Goal: Task Accomplishment & Management: Complete application form

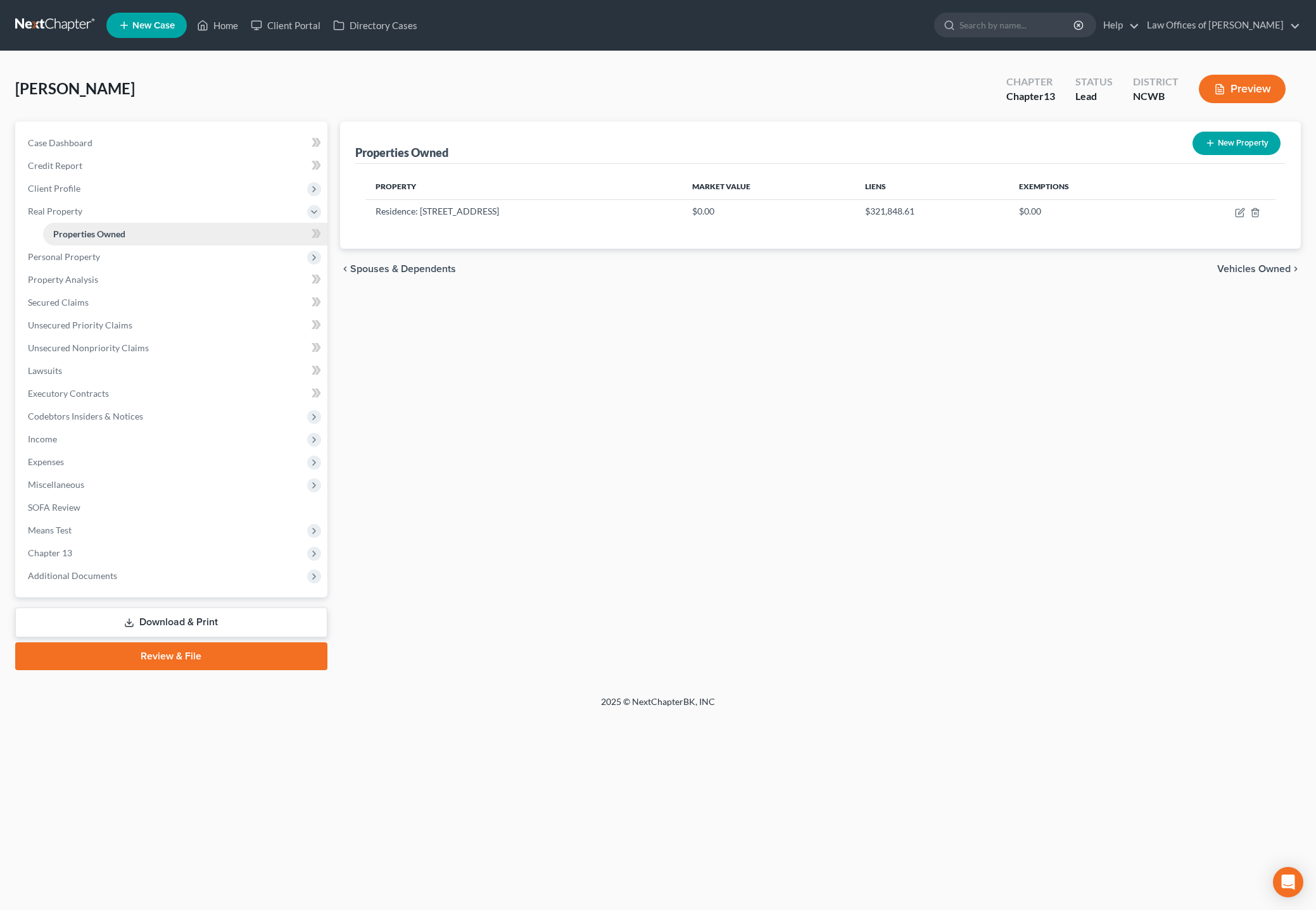
click at [88, 236] on span "Properties Owned" at bounding box center [89, 234] width 72 height 10
click at [90, 236] on span "Properties Owned" at bounding box center [89, 234] width 72 height 10
click at [312, 237] on div "New" at bounding box center [306, 225] width 25 height 29
click at [67, 209] on span "Real Property" at bounding box center [55, 211] width 54 height 10
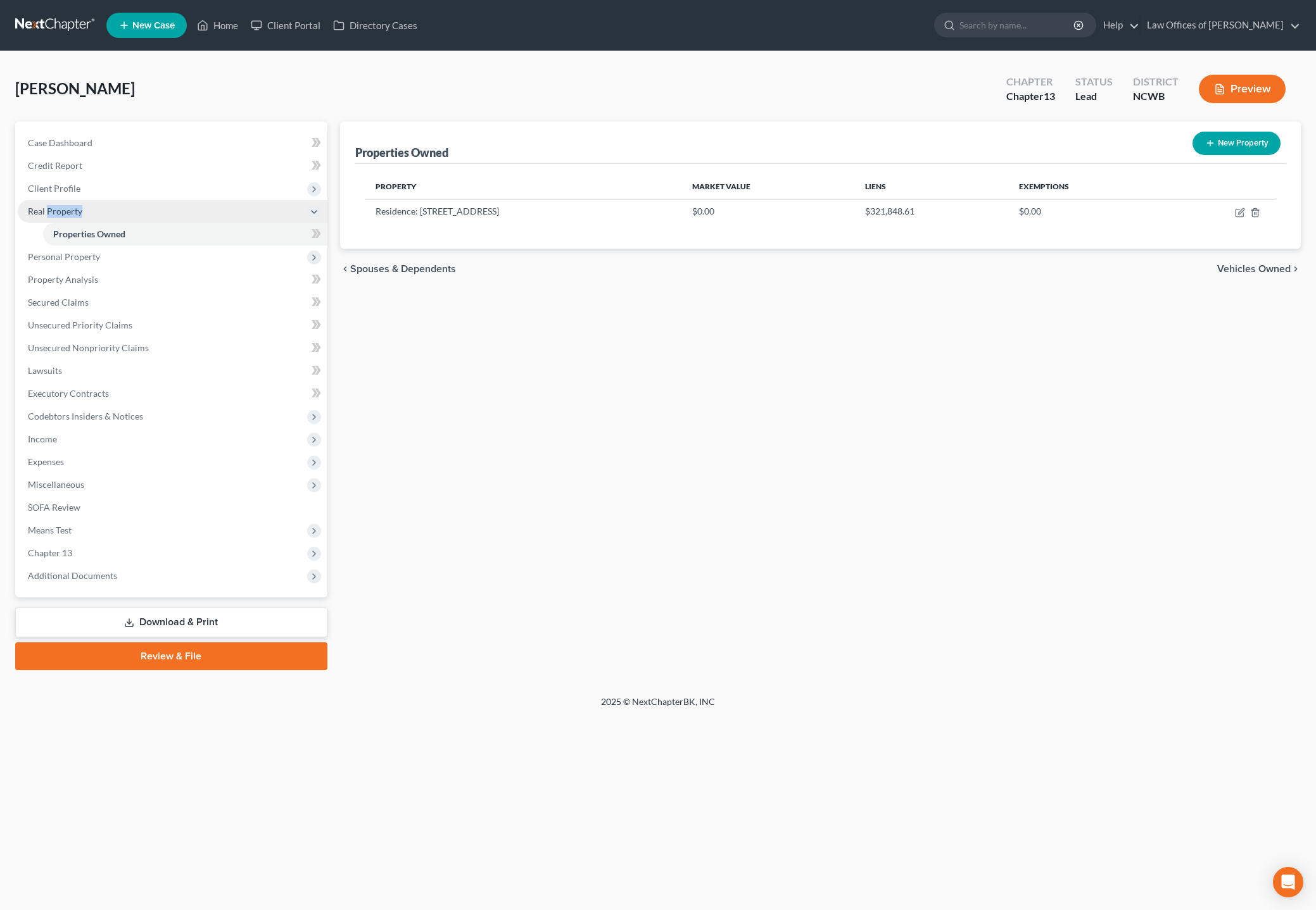
click at [67, 209] on span "Real Property" at bounding box center [55, 211] width 54 height 10
click at [65, 241] on link "Properties Owned" at bounding box center [185, 234] width 284 height 23
click at [67, 232] on span "Properties Owned" at bounding box center [89, 234] width 72 height 10
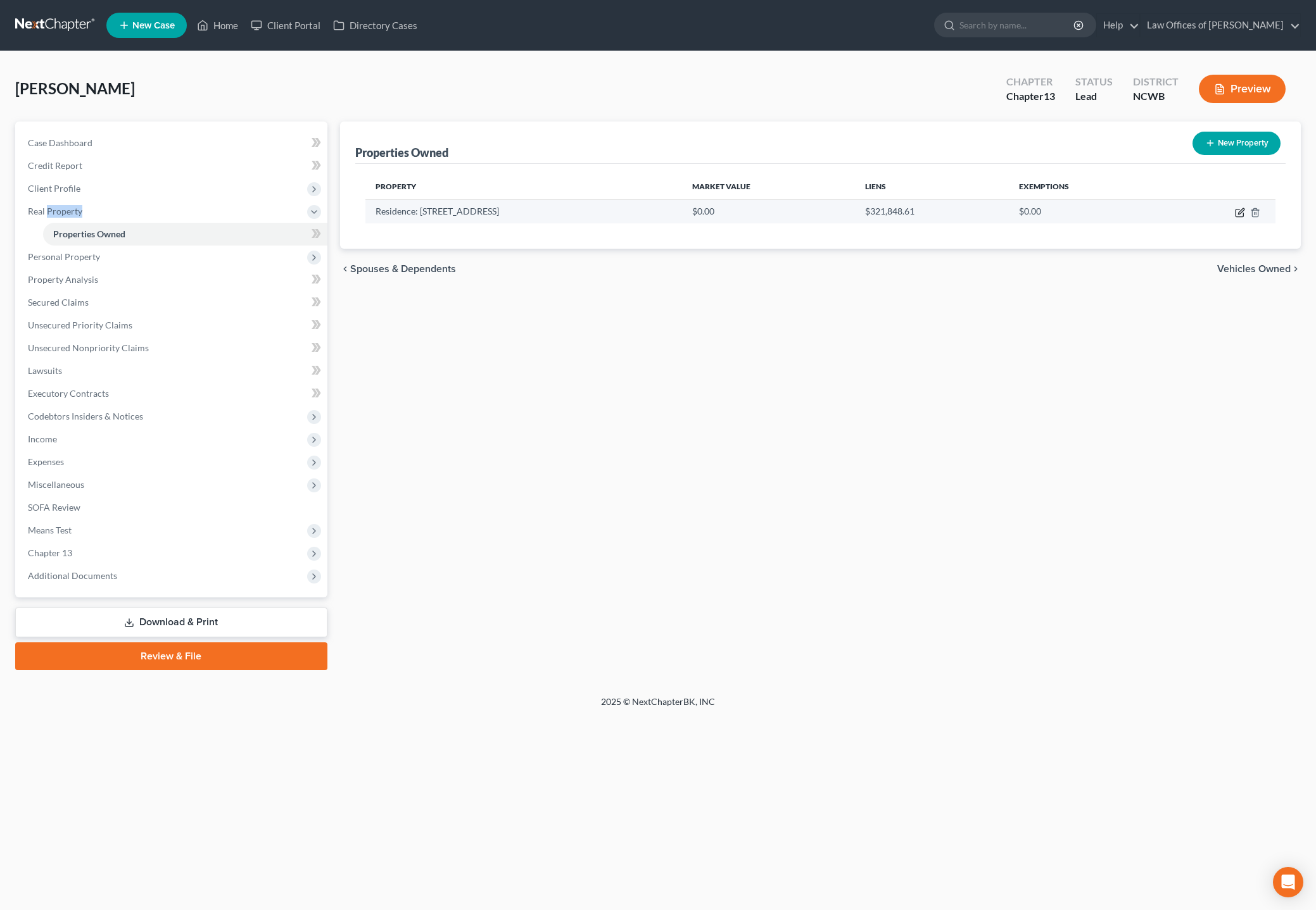
click at [1196, 209] on icon "button" at bounding box center [1240, 213] width 10 height 10
select select "28"
select select "3"
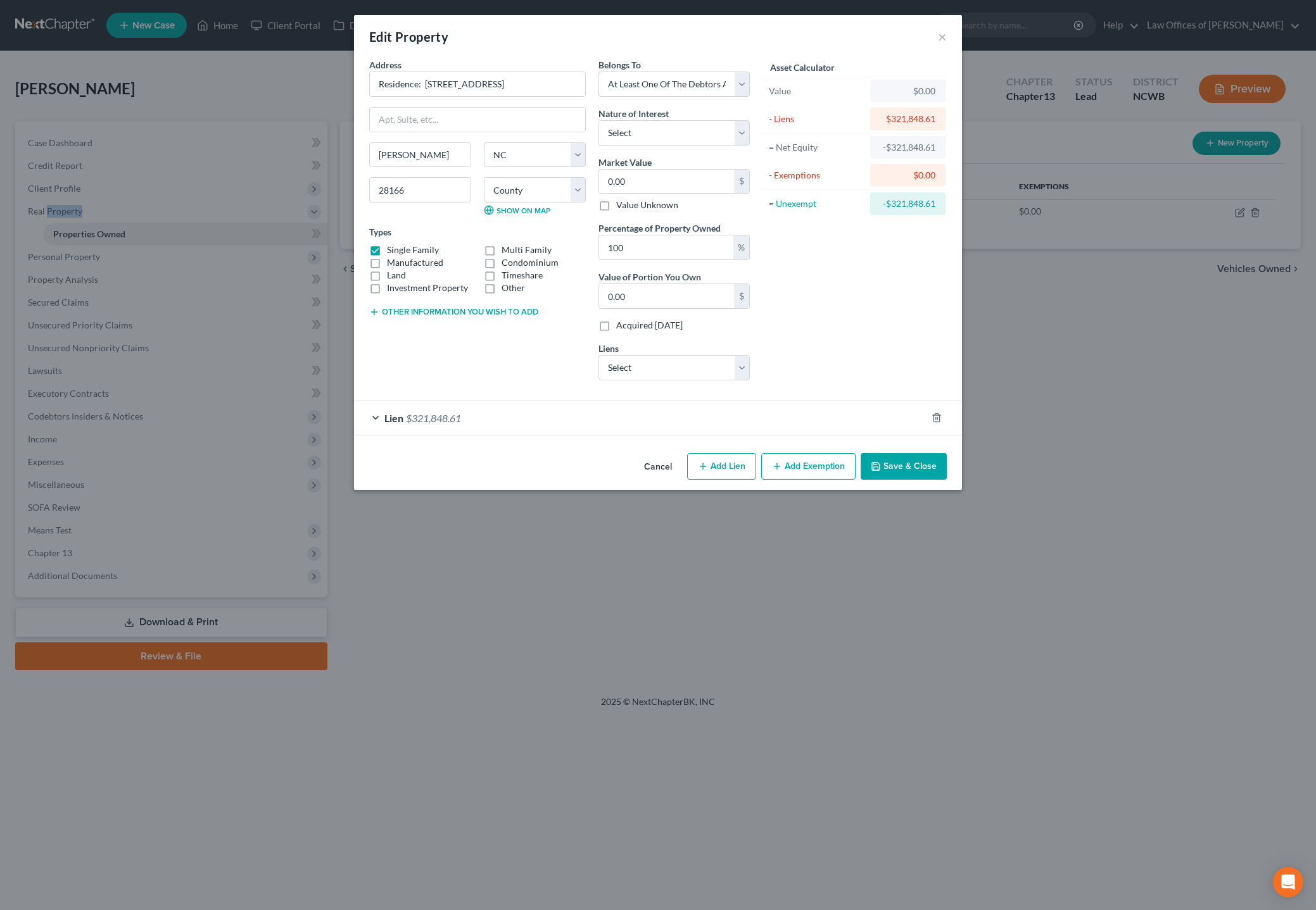
click at [451, 308] on button "Other information you wish to add" at bounding box center [454, 312] width 169 height 10
click at [449, 330] on textarea at bounding box center [477, 341] width 216 height 47
type textarea "Z"
click at [945, 40] on button "×" at bounding box center [942, 37] width 9 height 15
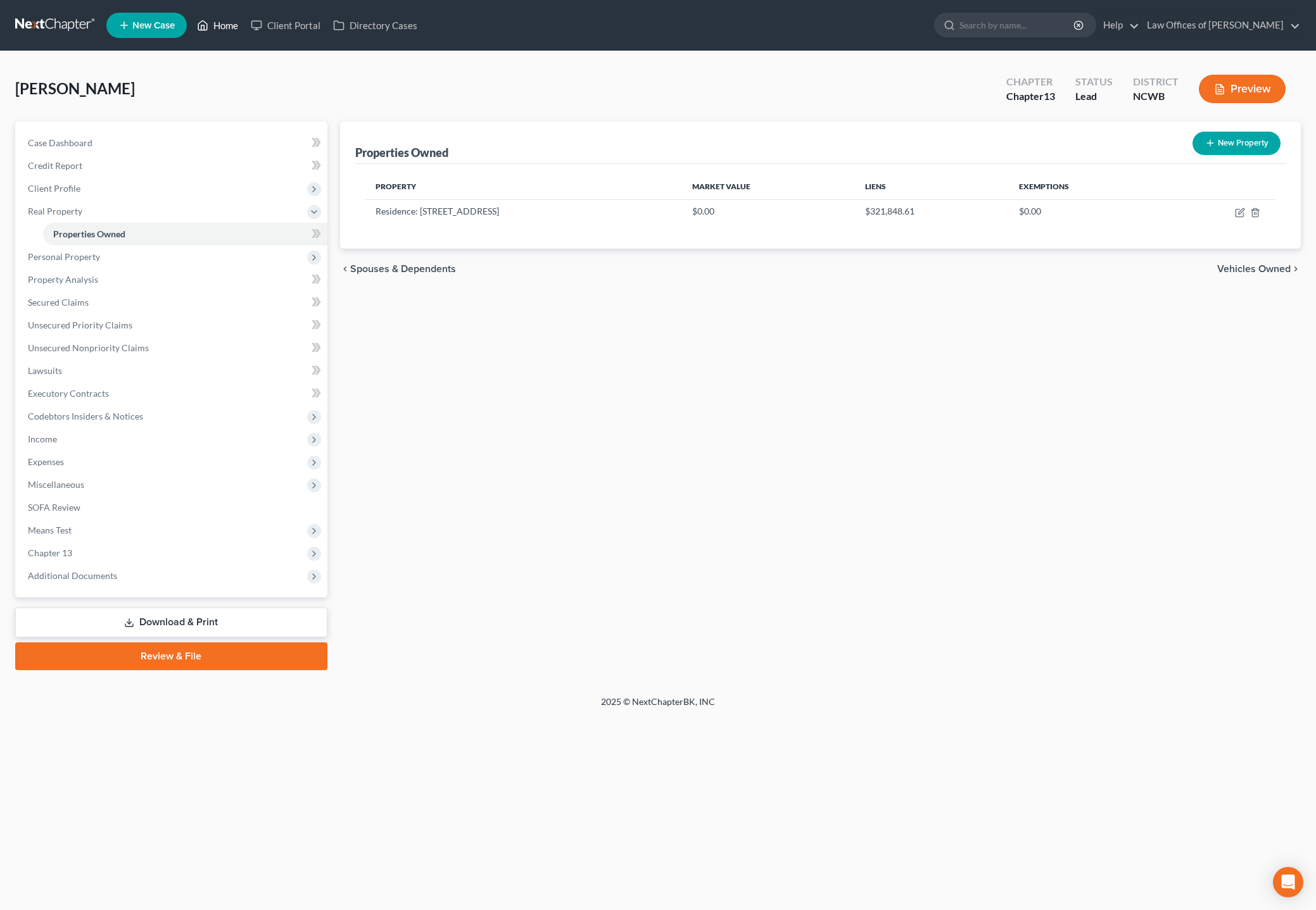
click at [219, 28] on link "Home" at bounding box center [217, 25] width 54 height 23
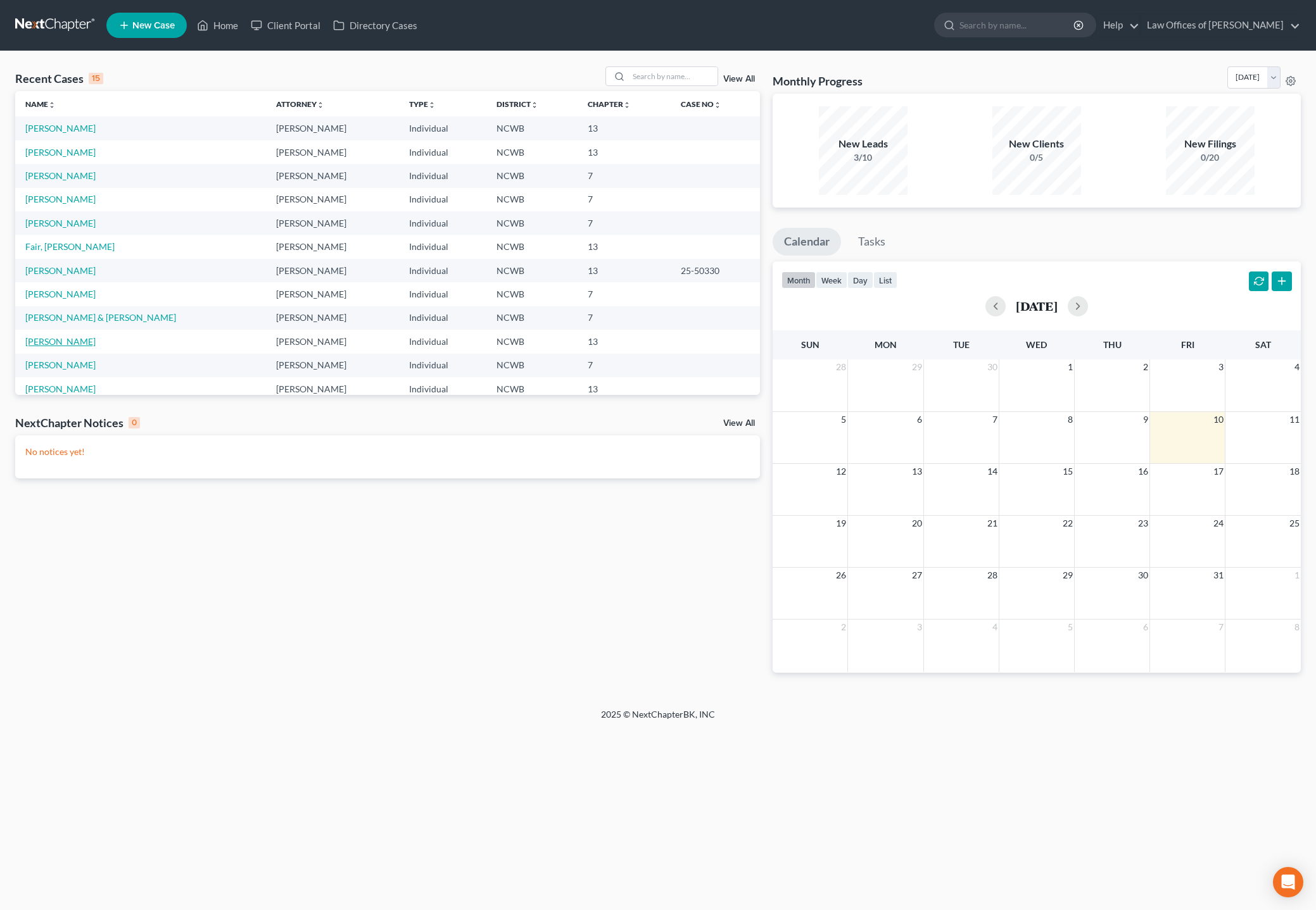
click at [79, 342] on link "[PERSON_NAME]" at bounding box center [60, 341] width 70 height 10
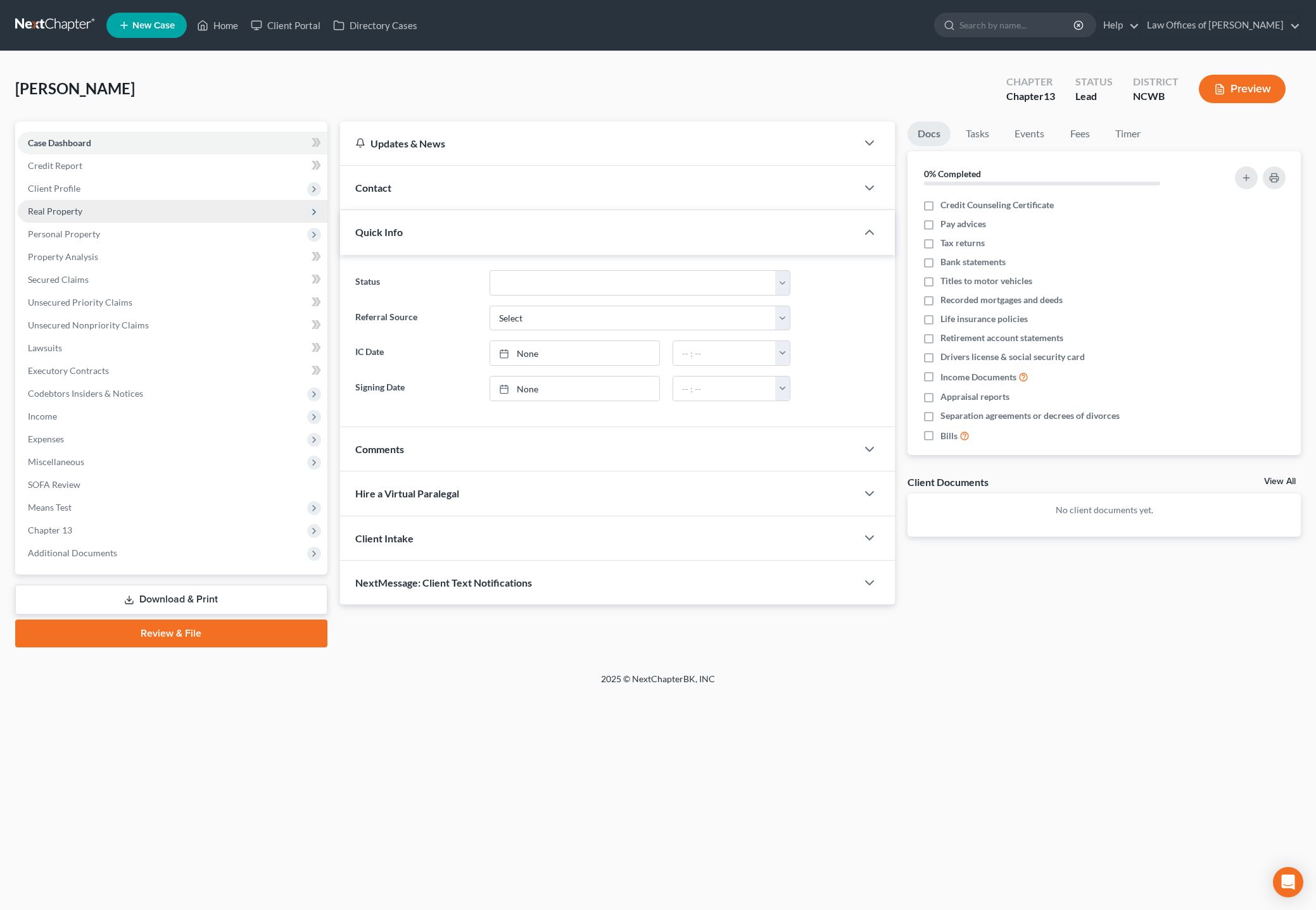
click at [58, 212] on span "Real Property" at bounding box center [55, 211] width 54 height 10
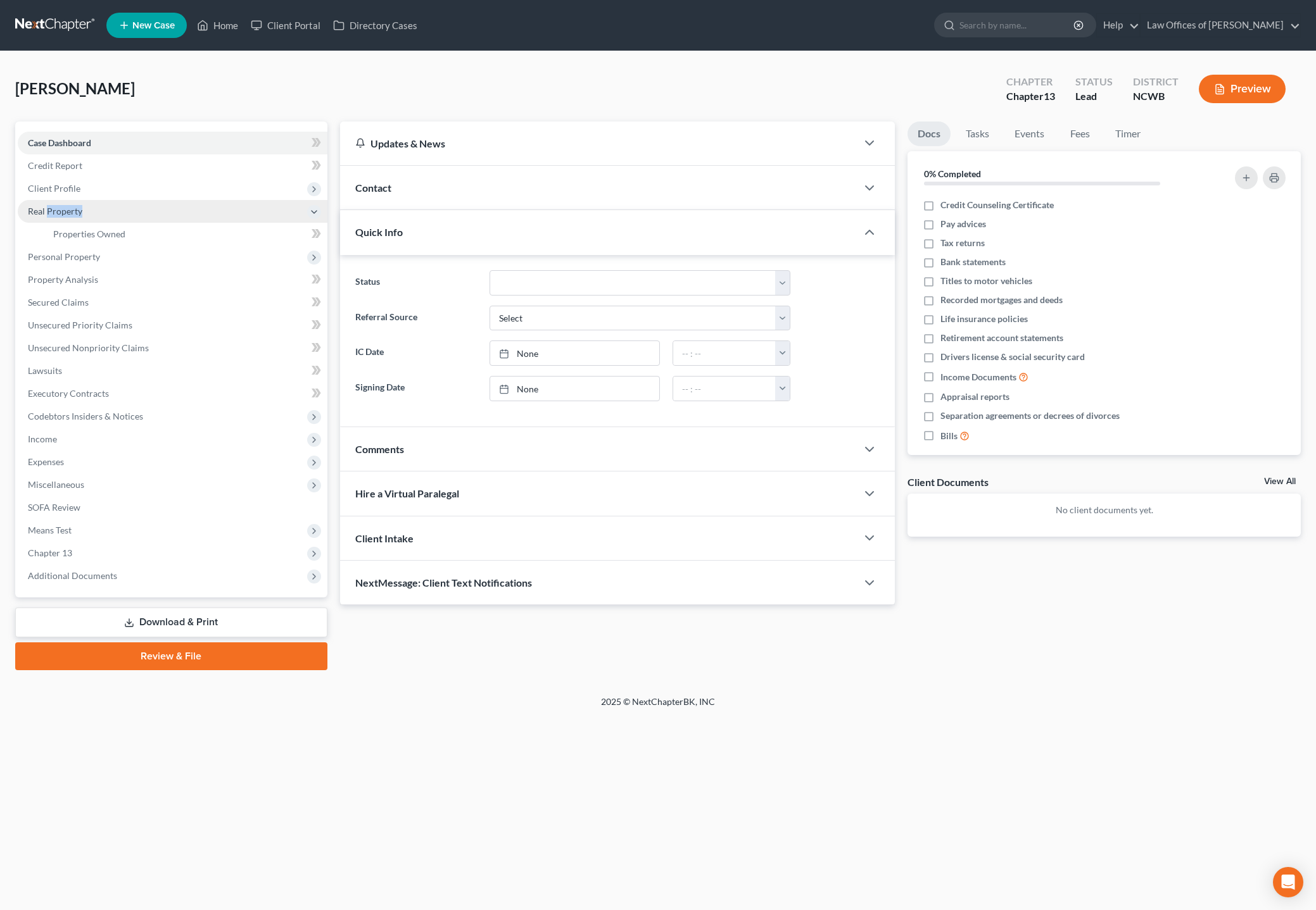
click at [58, 212] on span "Real Property" at bounding box center [55, 211] width 54 height 10
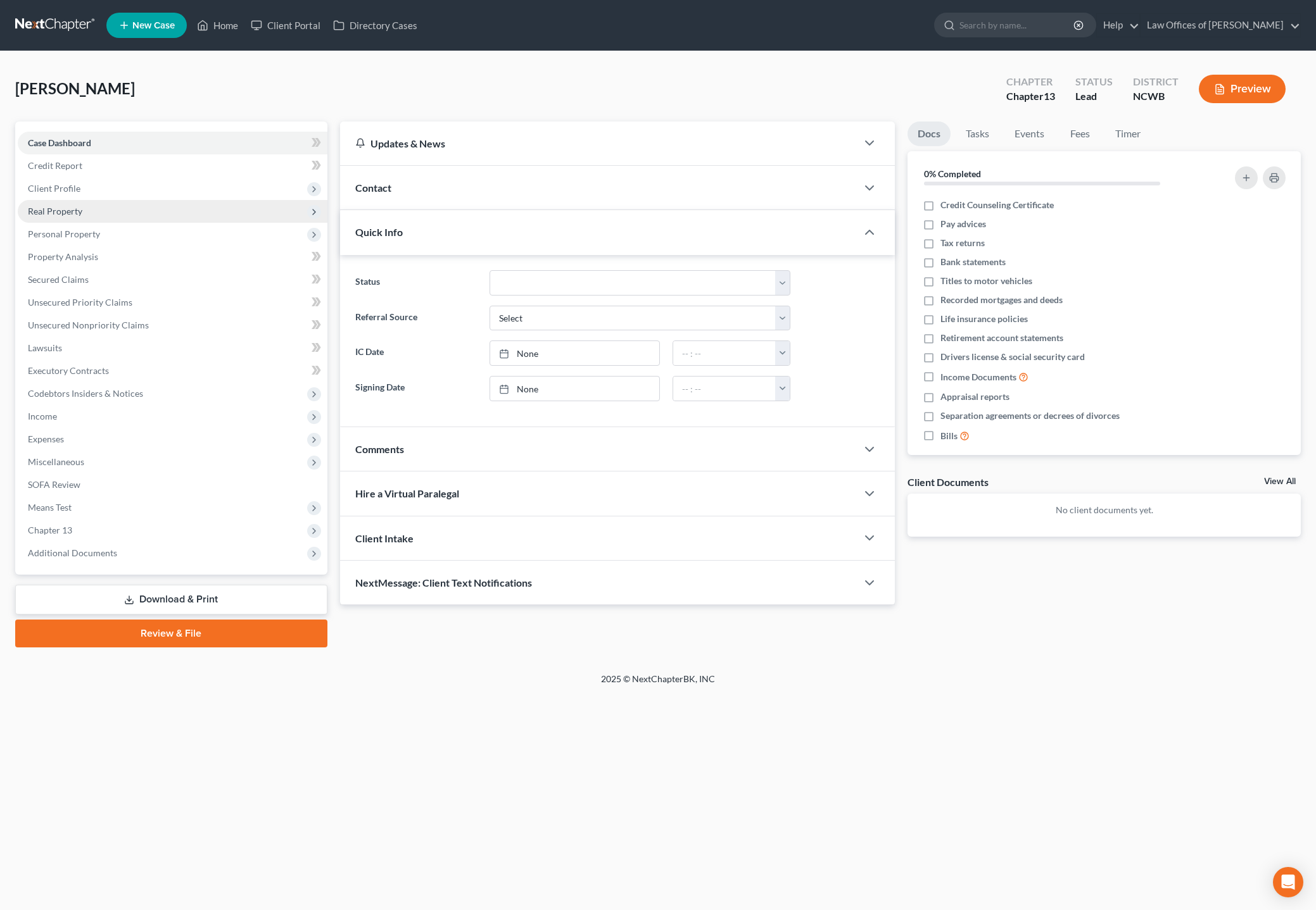
click at [310, 209] on icon at bounding box center [314, 212] width 10 height 10
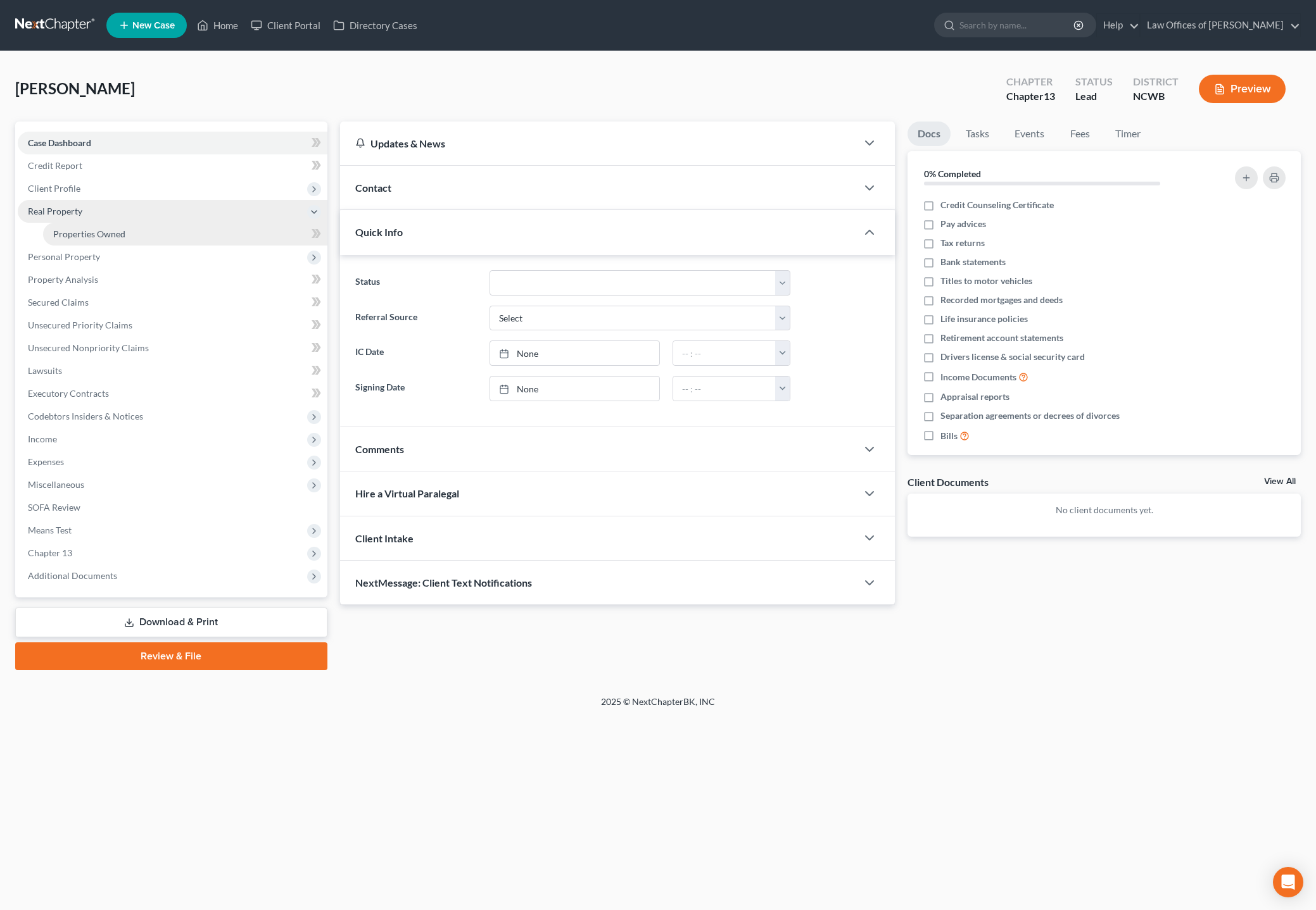
click at [61, 235] on span "Properties Owned" at bounding box center [89, 234] width 72 height 10
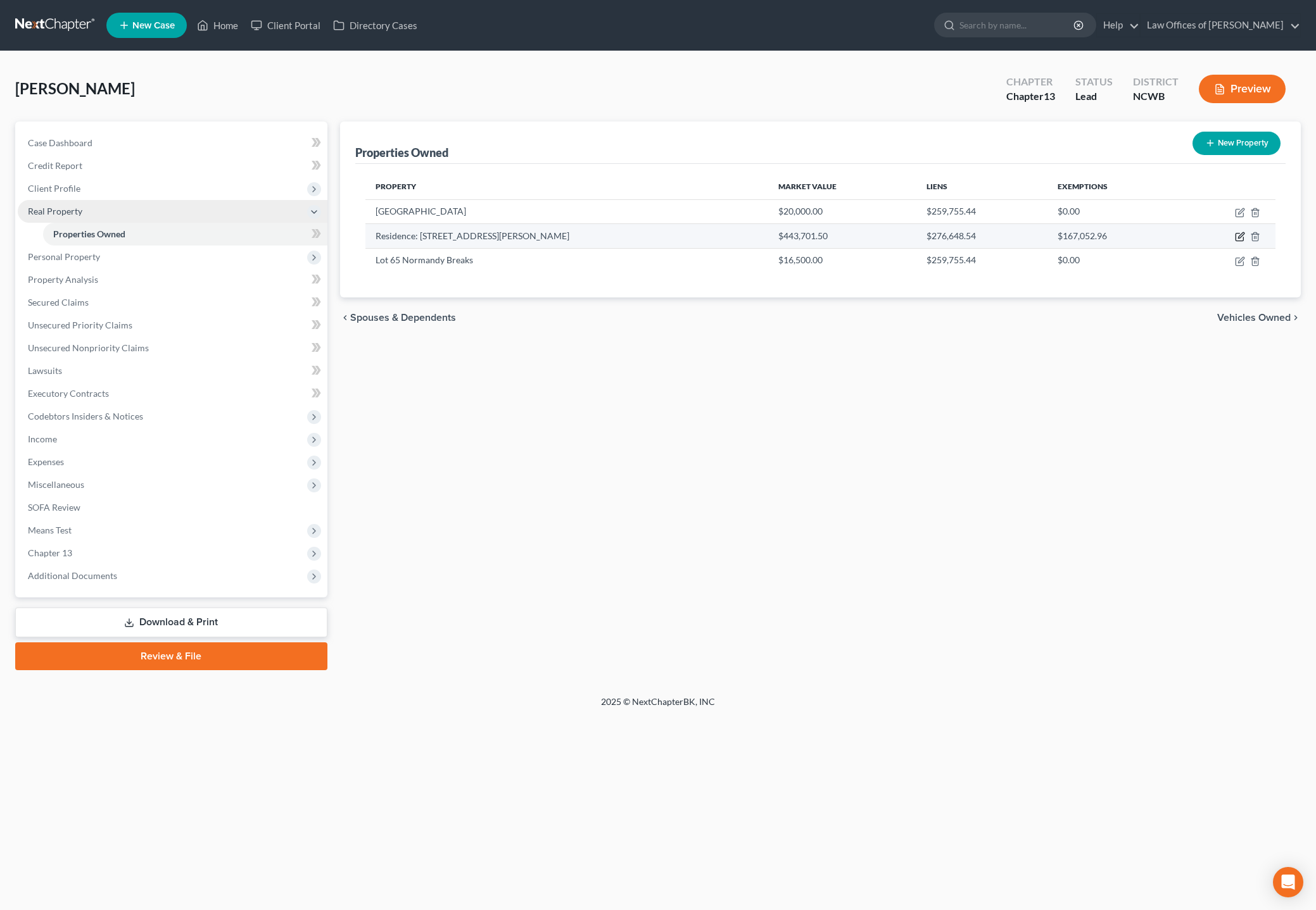
click at [1196, 237] on icon "button" at bounding box center [1239, 237] width 8 height 8
select select "28"
select select "3"
select select "5"
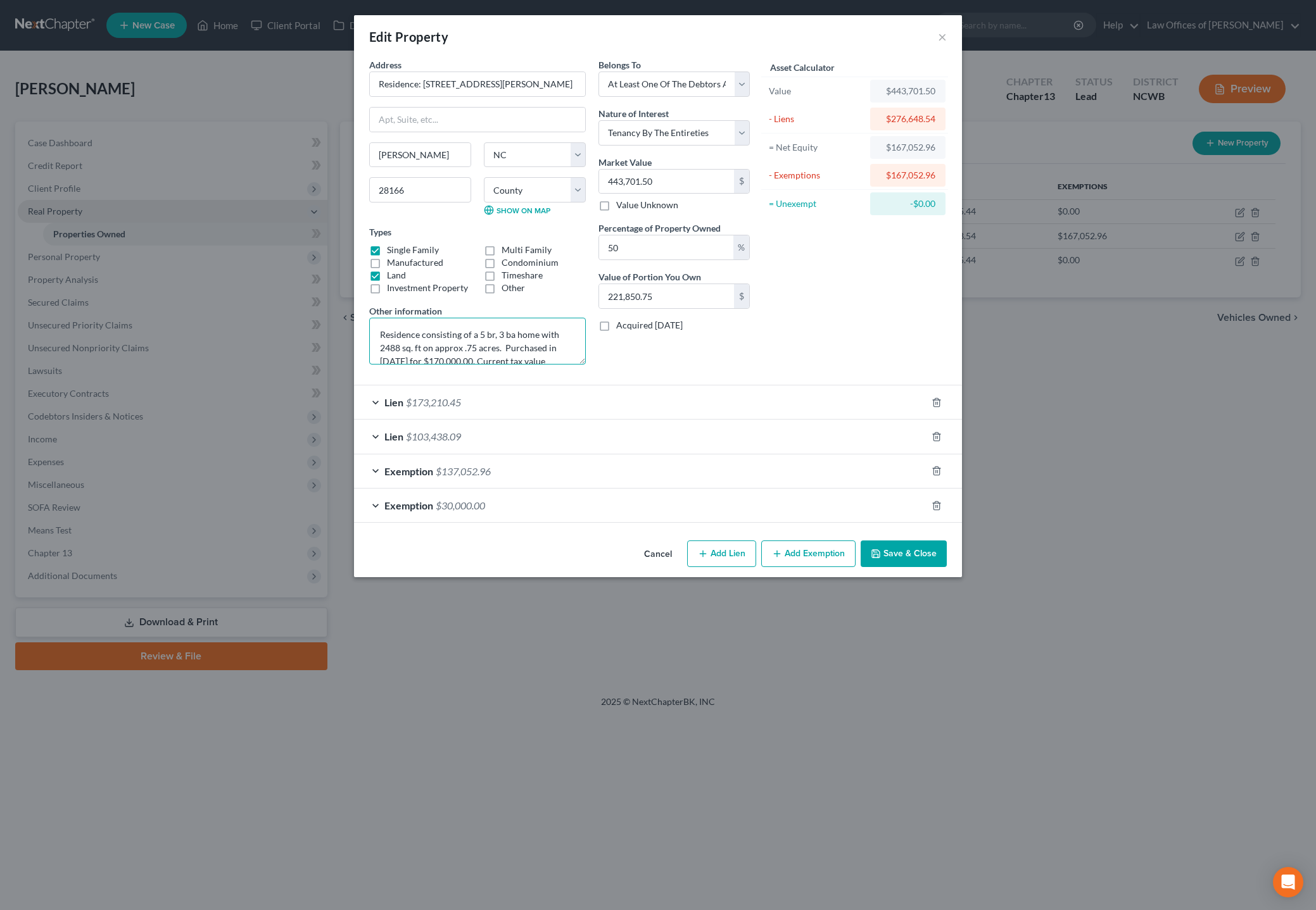
drag, startPoint x: 562, startPoint y: 350, endPoint x: 266, endPoint y: 313, distance: 298.3
click at [266, 313] on div "Edit Property × Address * Residence: [GEOGRAPHIC_DATA][PERSON_NAME][GEOGRAPHIC_…" at bounding box center [658, 455] width 1316 height 910
click at [939, 34] on button "×" at bounding box center [942, 37] width 9 height 15
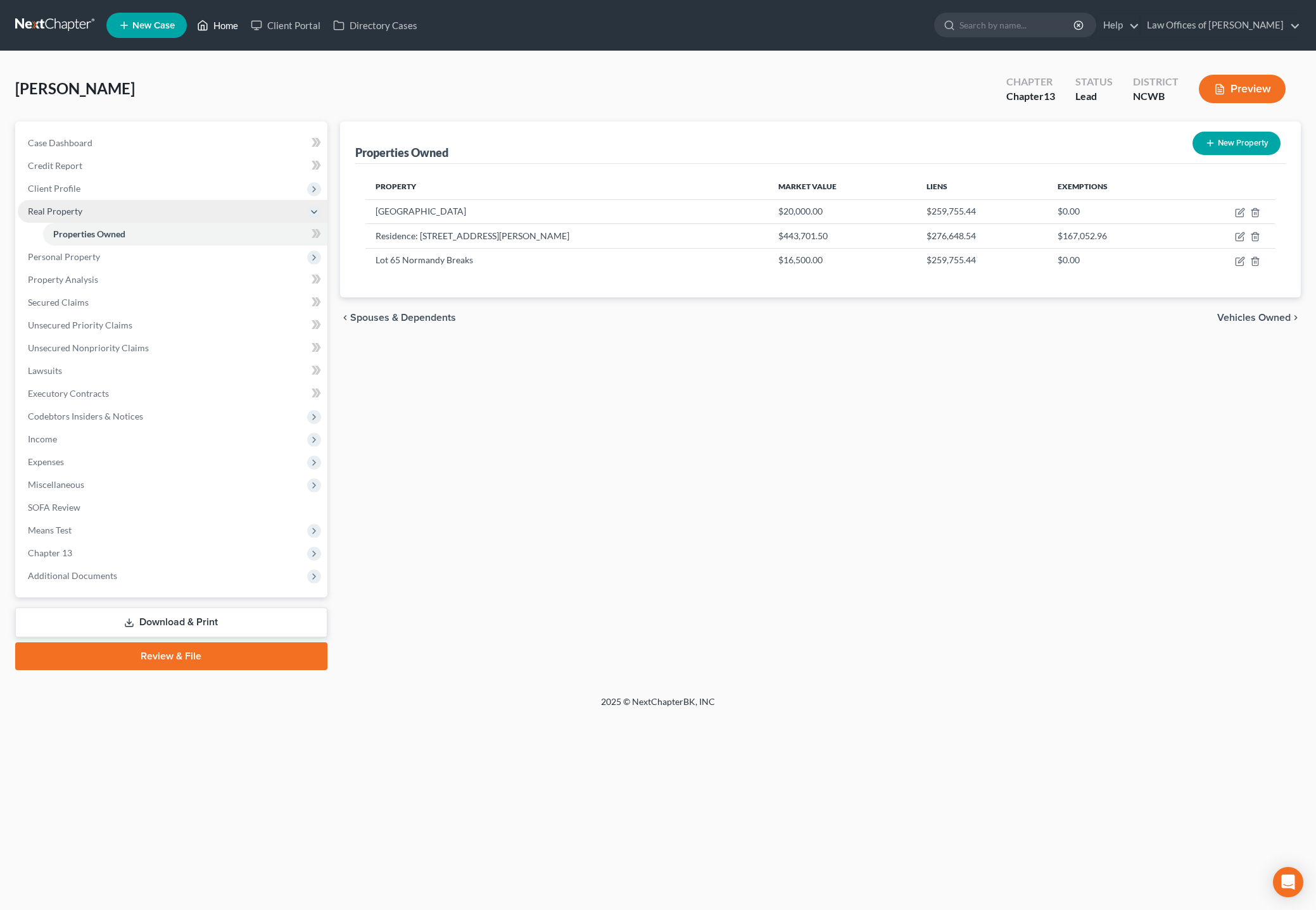
click at [221, 25] on link "Home" at bounding box center [217, 25] width 54 height 23
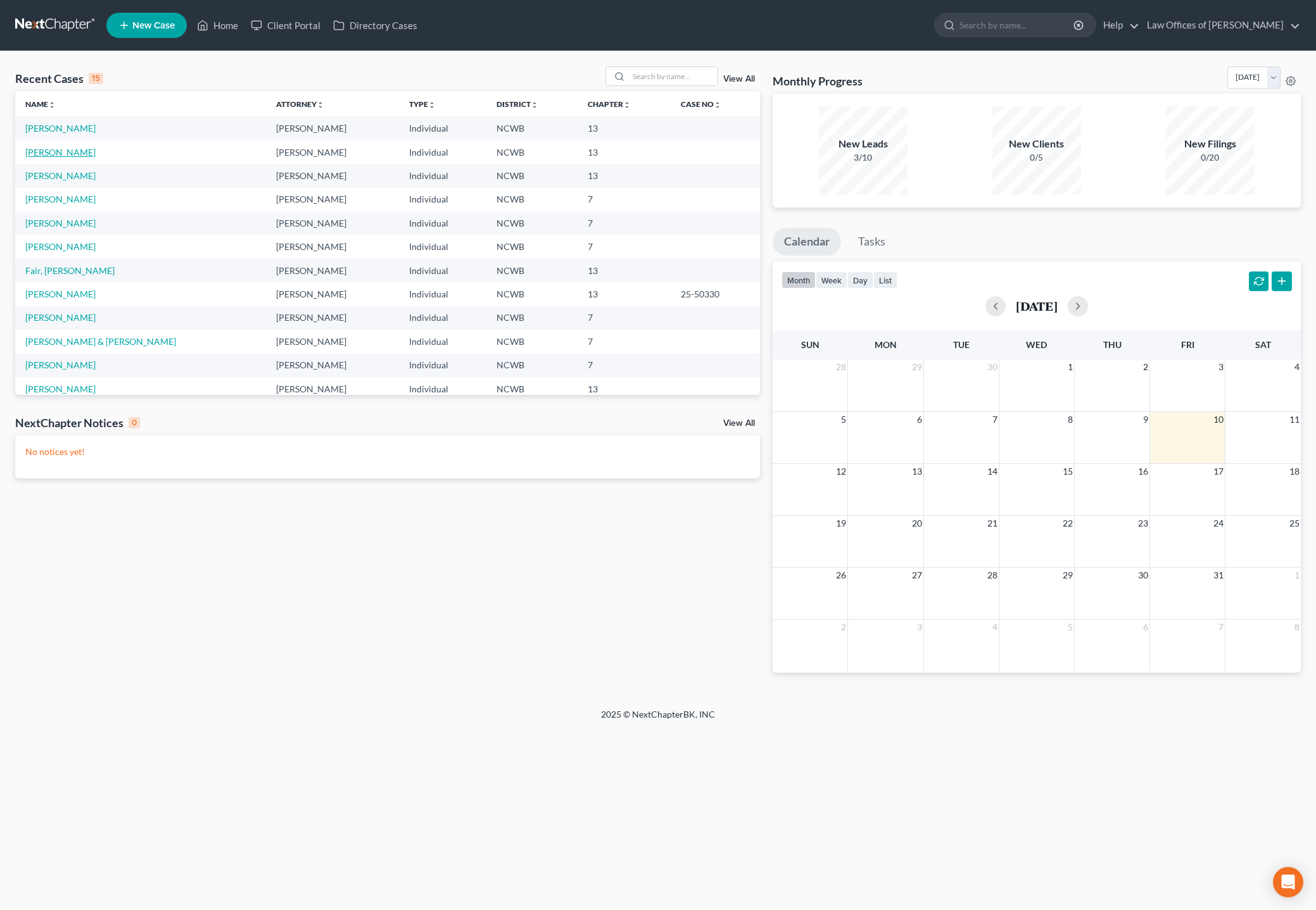
click at [68, 155] on link "[PERSON_NAME]" at bounding box center [60, 152] width 70 height 10
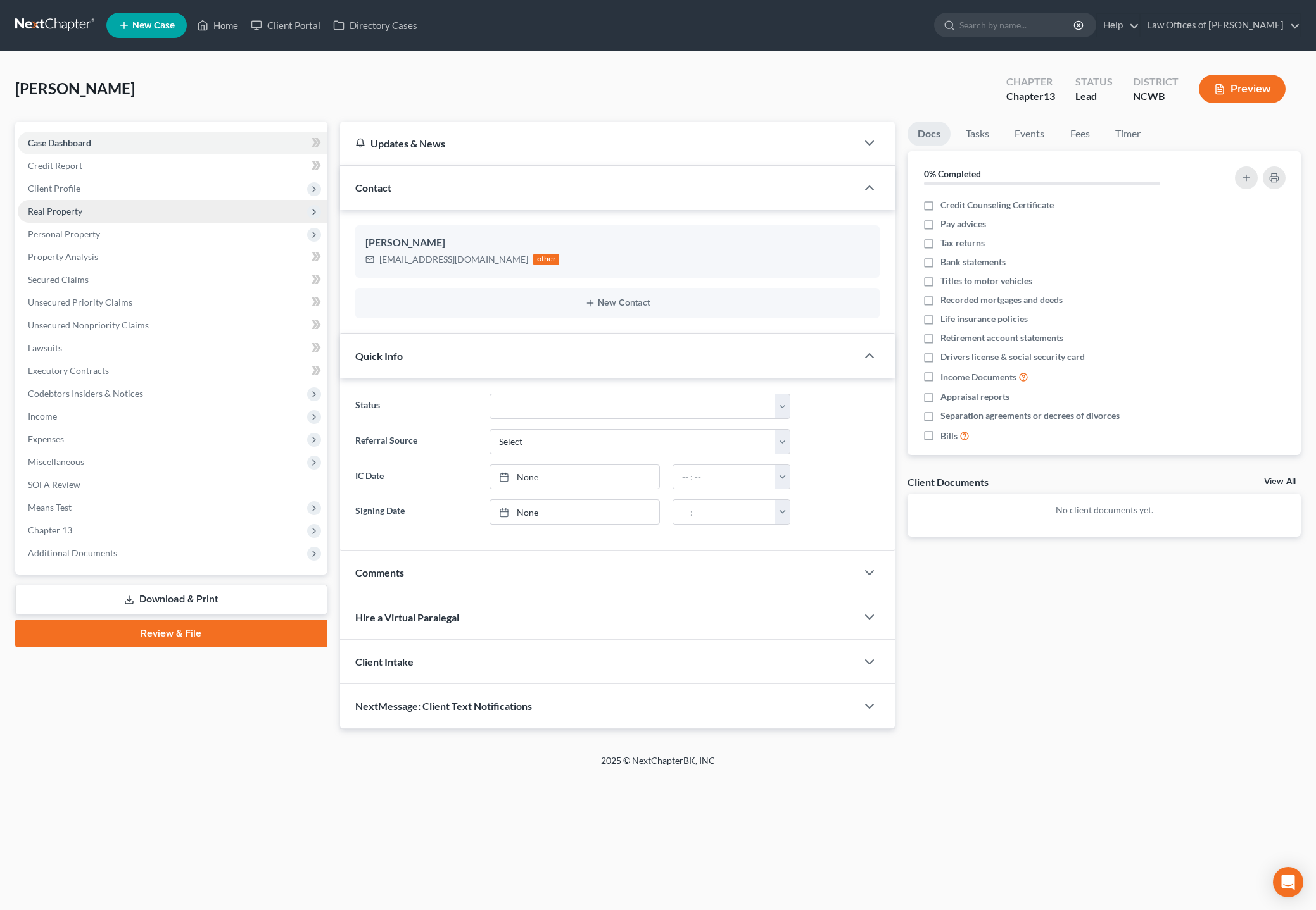
click at [56, 213] on span "Real Property" at bounding box center [55, 211] width 54 height 10
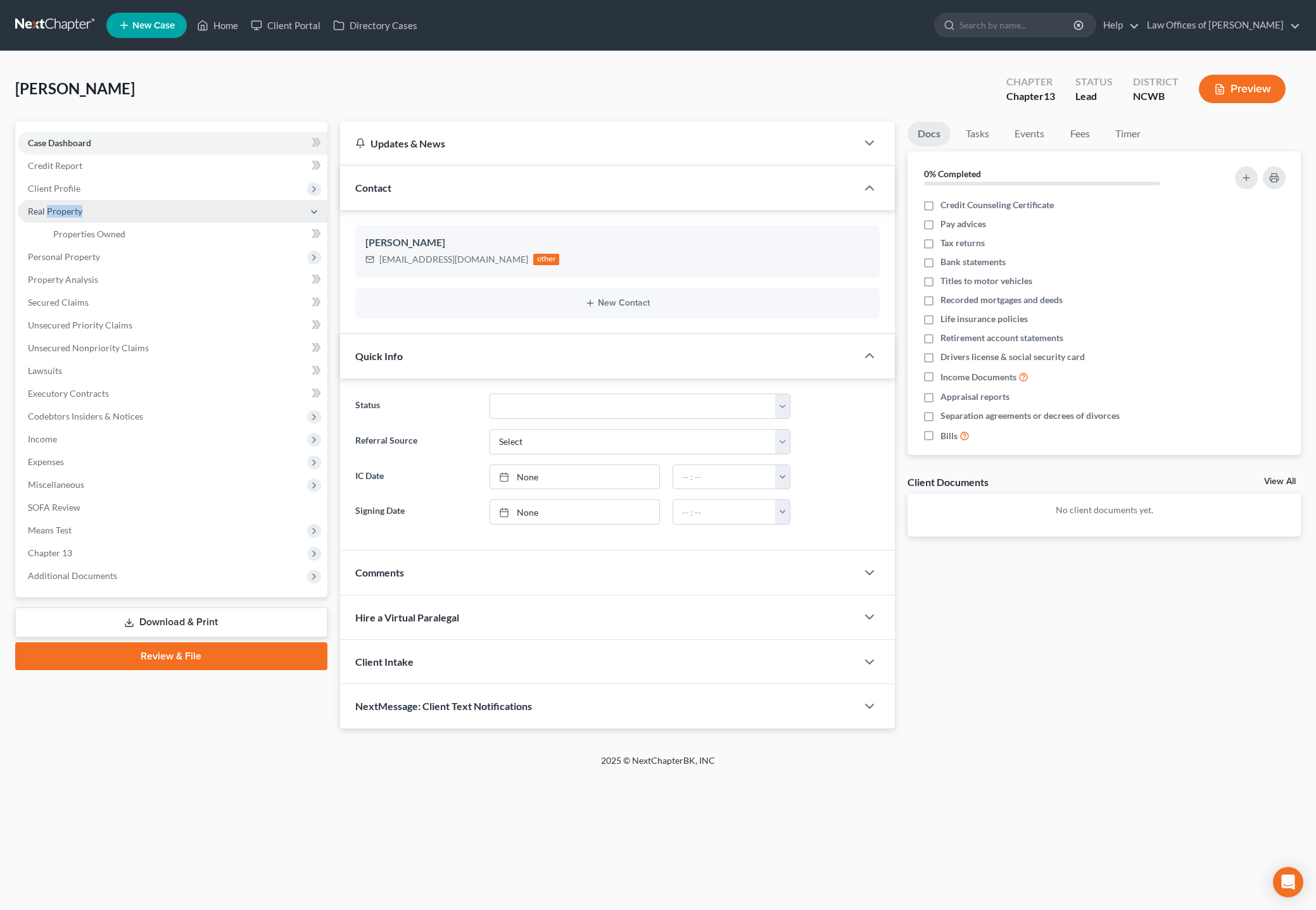
click at [56, 213] on span "Real Property" at bounding box center [55, 211] width 54 height 10
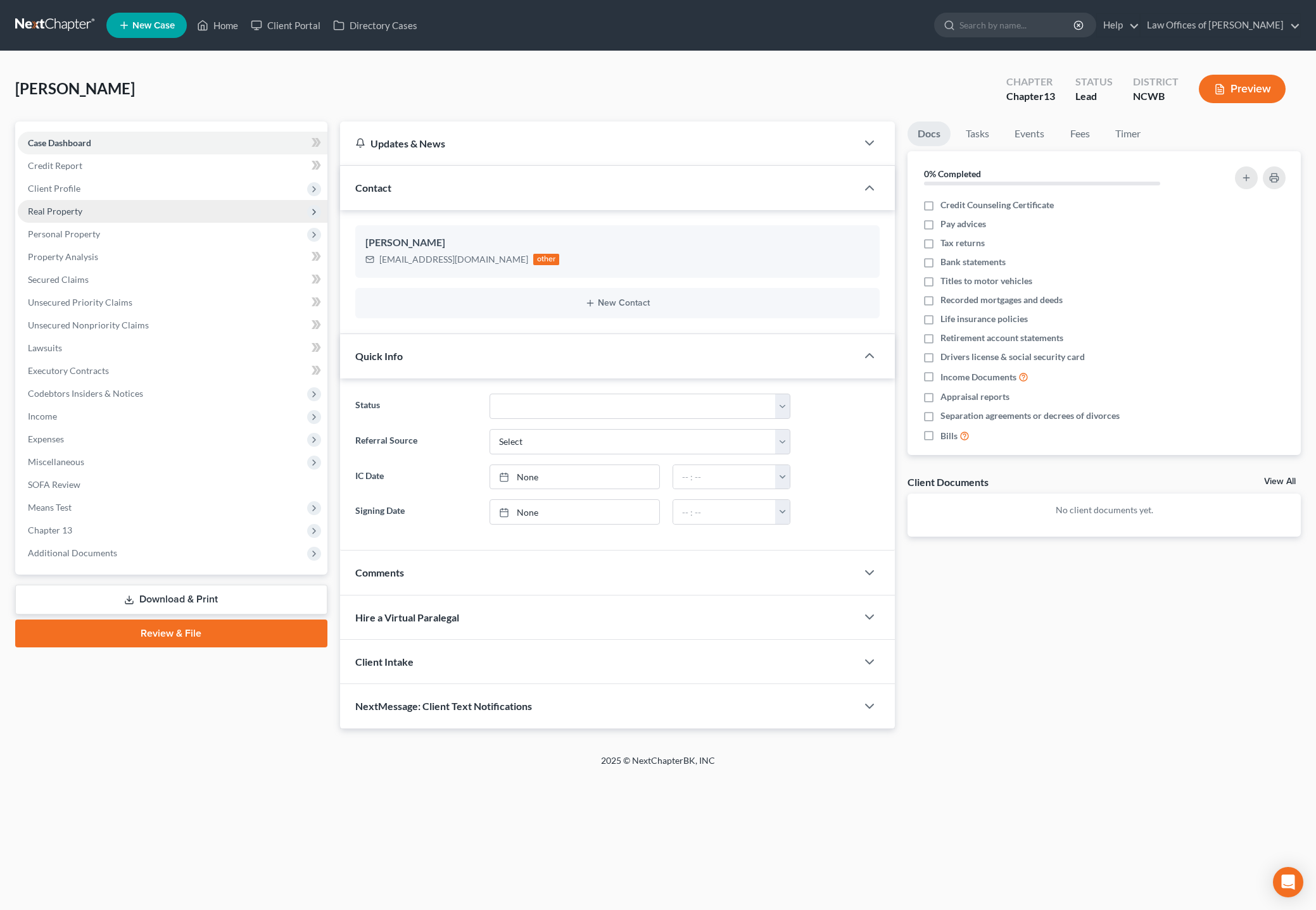
click at [39, 211] on span "Real Property" at bounding box center [55, 211] width 54 height 10
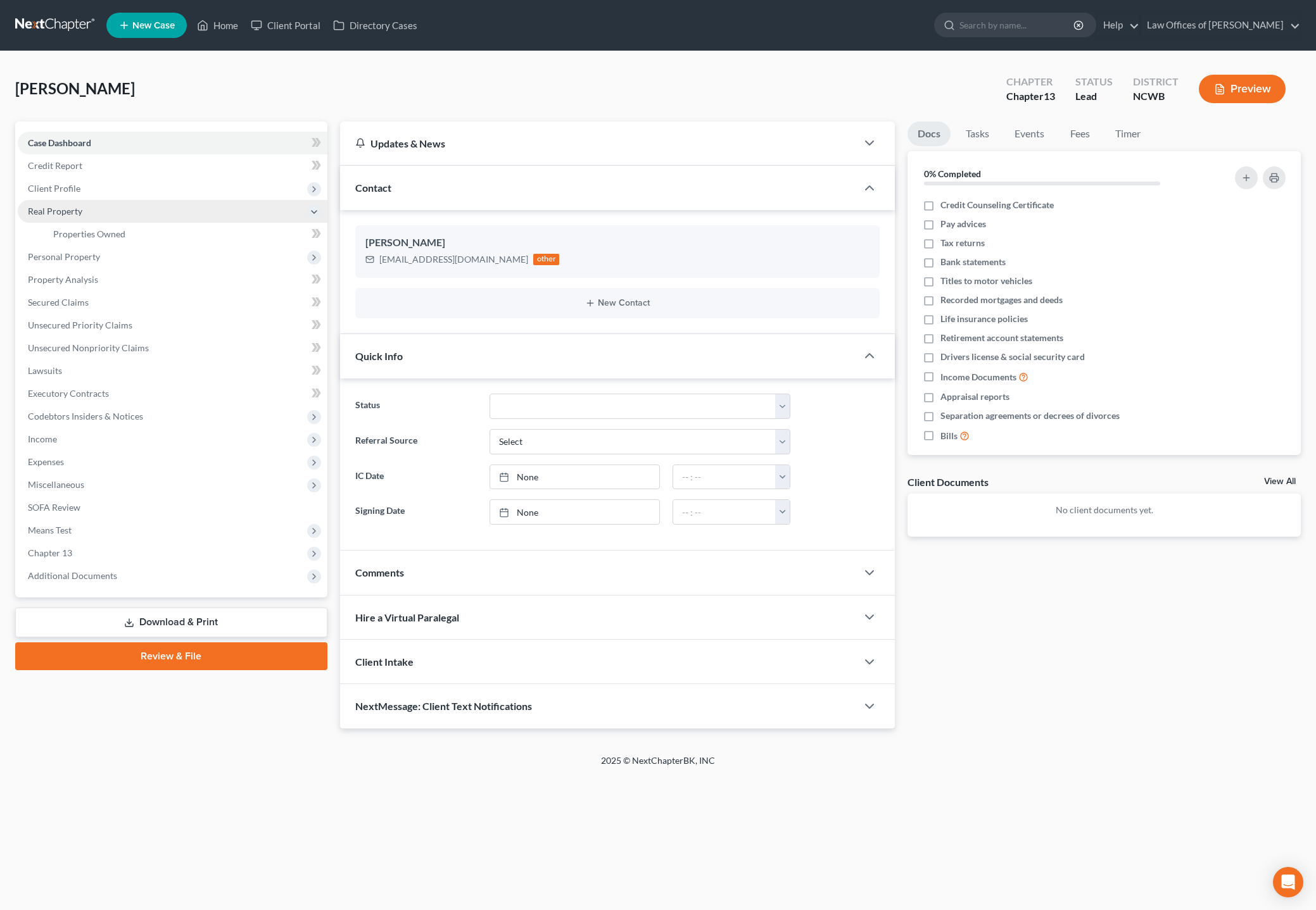
click at [39, 211] on span "Real Property" at bounding box center [55, 211] width 54 height 10
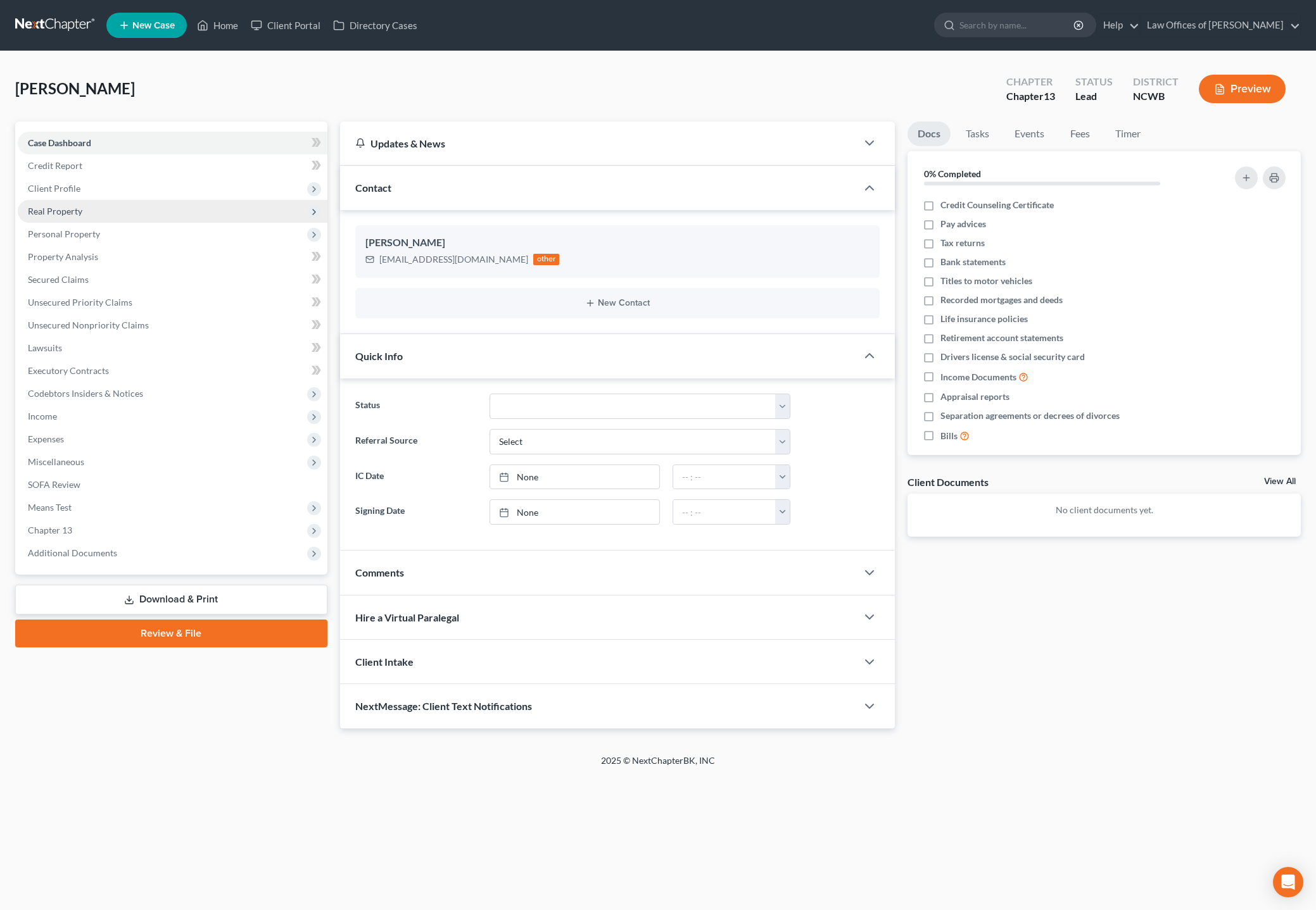
click at [51, 211] on span "Real Property" at bounding box center [55, 211] width 54 height 10
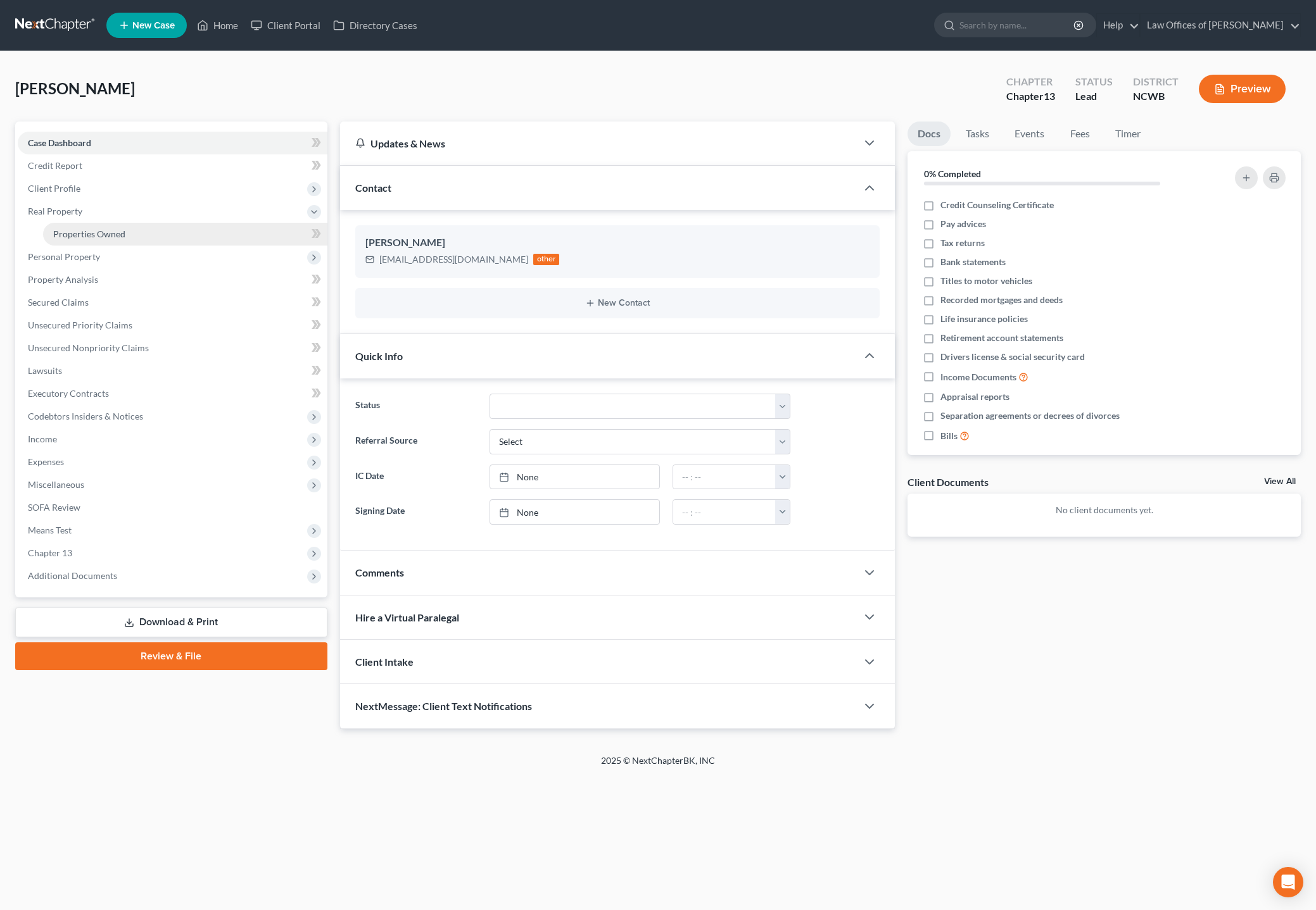
click at [72, 231] on span "Properties Owned" at bounding box center [89, 234] width 72 height 10
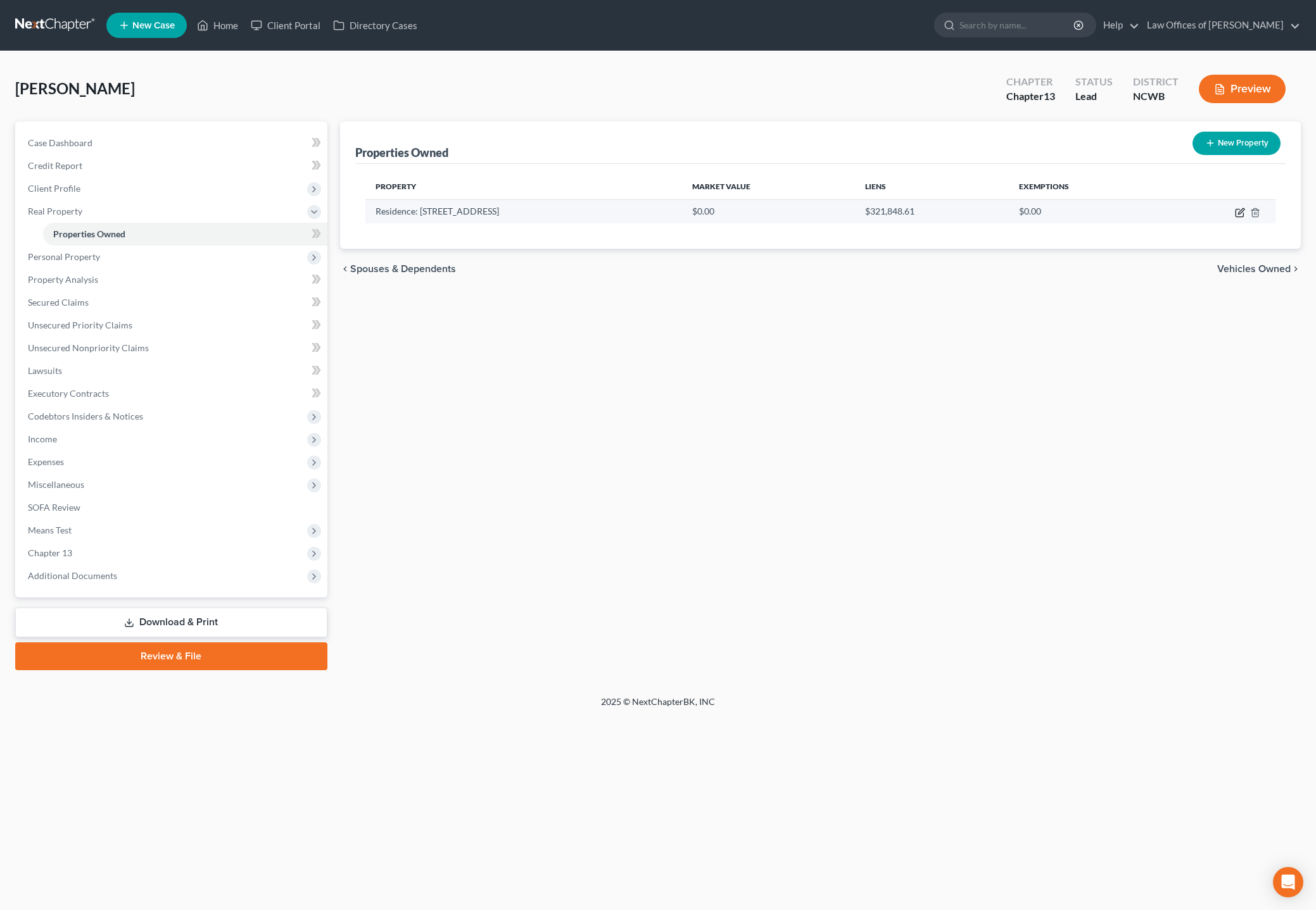
click at [1196, 216] on icon "button" at bounding box center [1240, 213] width 10 height 10
select select "28"
select select "48"
select select "3"
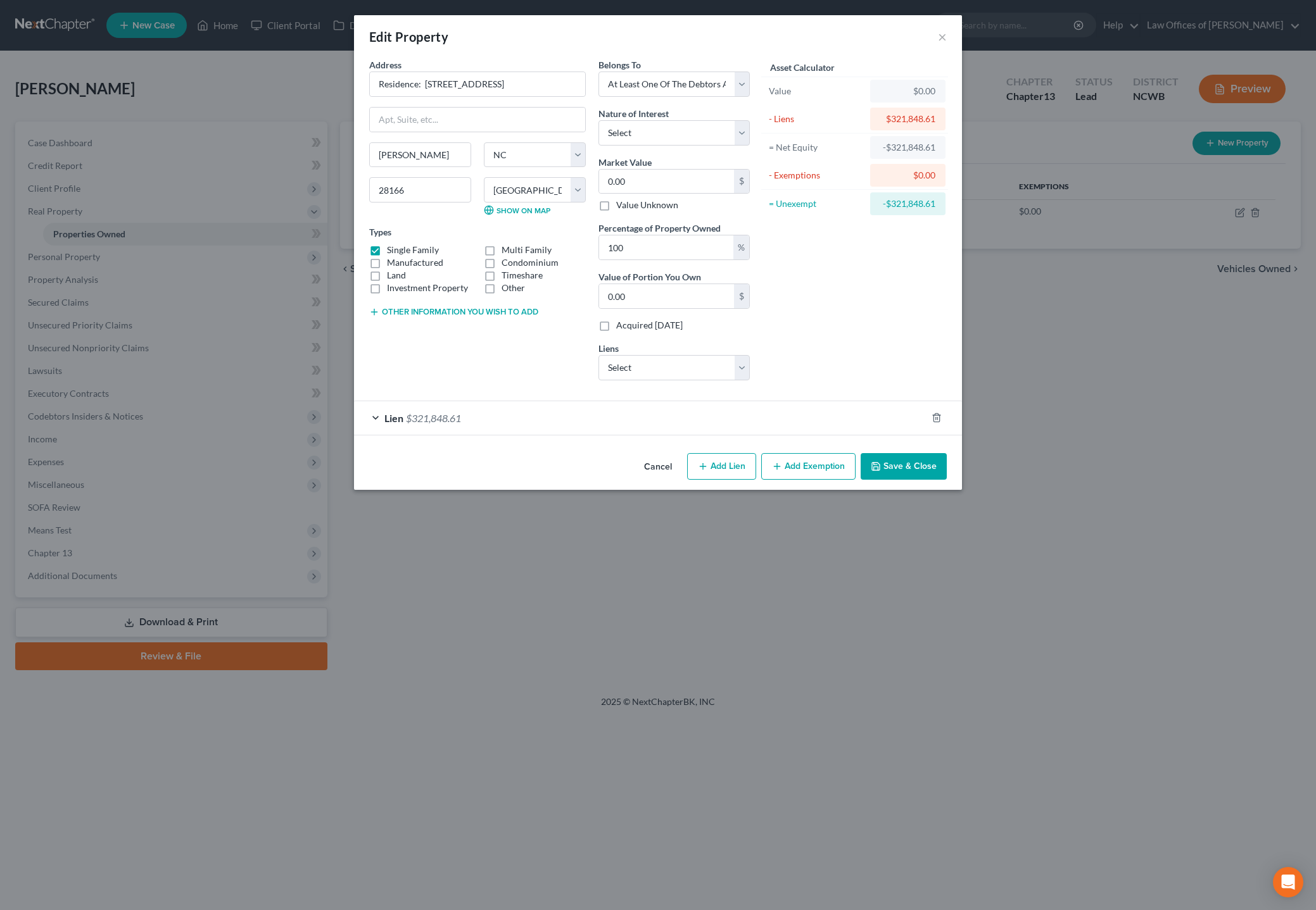
click at [411, 340] on div "Address * Residence: 146 Fallen Acorn Drive [PERSON_NAME][GEOGRAPHIC_DATA] [US_…" at bounding box center [478, 225] width 230 height 332
click at [413, 314] on button "Other information you wish to add" at bounding box center [454, 312] width 169 height 10
click at [413, 320] on textarea at bounding box center [477, 341] width 216 height 47
paste textarea "Residence consisting of a 5 br, 3 ba home with 2488 sq. ft on approx .75 acres.…"
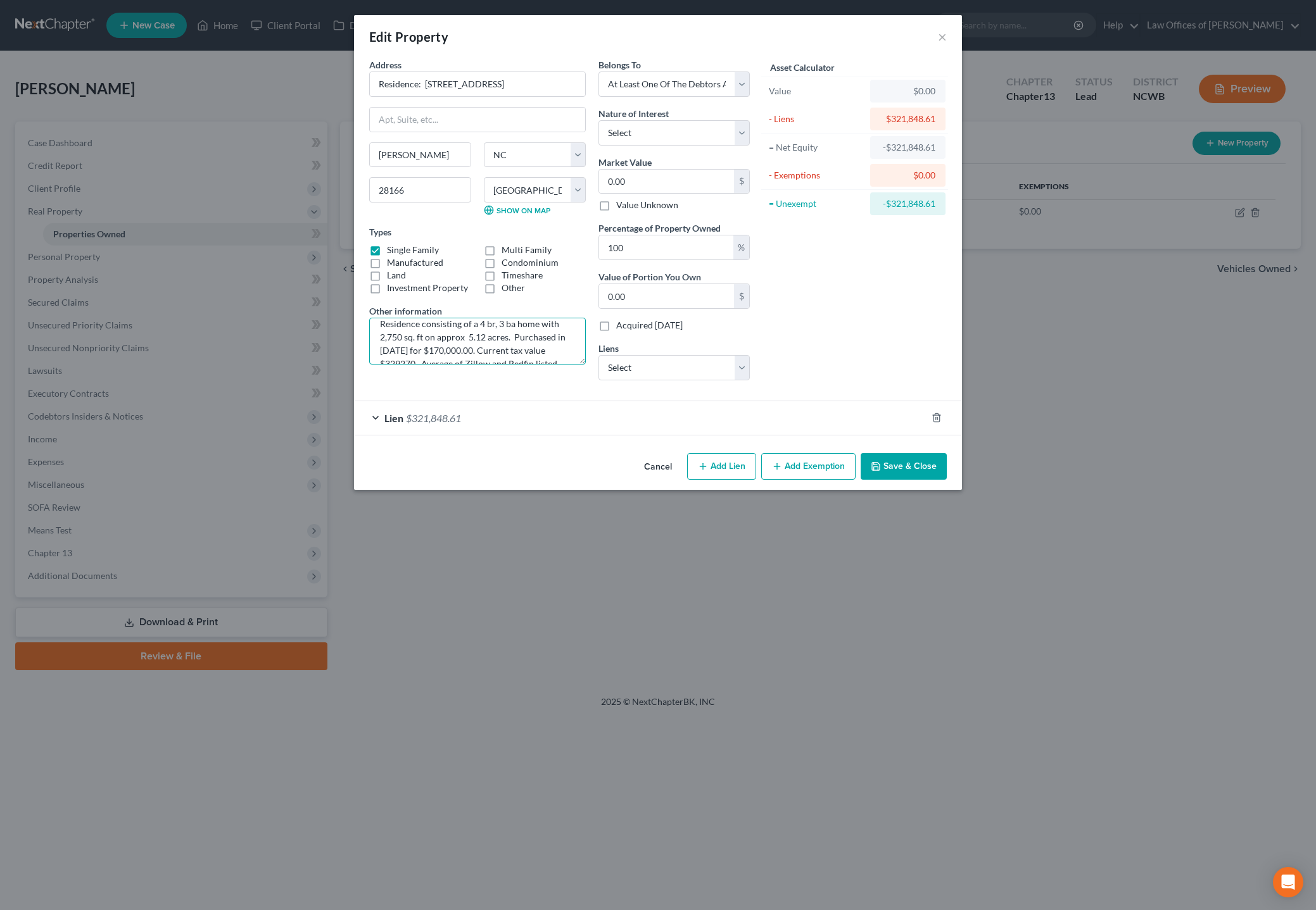
click at [391, 349] on textarea "Residence consisting of a 4 br, 3 ba home with 2,750 sq. ft on approx 5.12 acre…" at bounding box center [477, 341] width 216 height 47
click at [422, 352] on textarea "Residence consisting of a 4 br, 3 ba home with 2,750 sq. ft on approx 5.12 acre…" at bounding box center [477, 341] width 216 height 47
click at [405, 348] on textarea "Residence consisting of a 4 br, 3 ba home with 2,750 sq. ft on approx 5.12 acre…" at bounding box center [477, 341] width 216 height 47
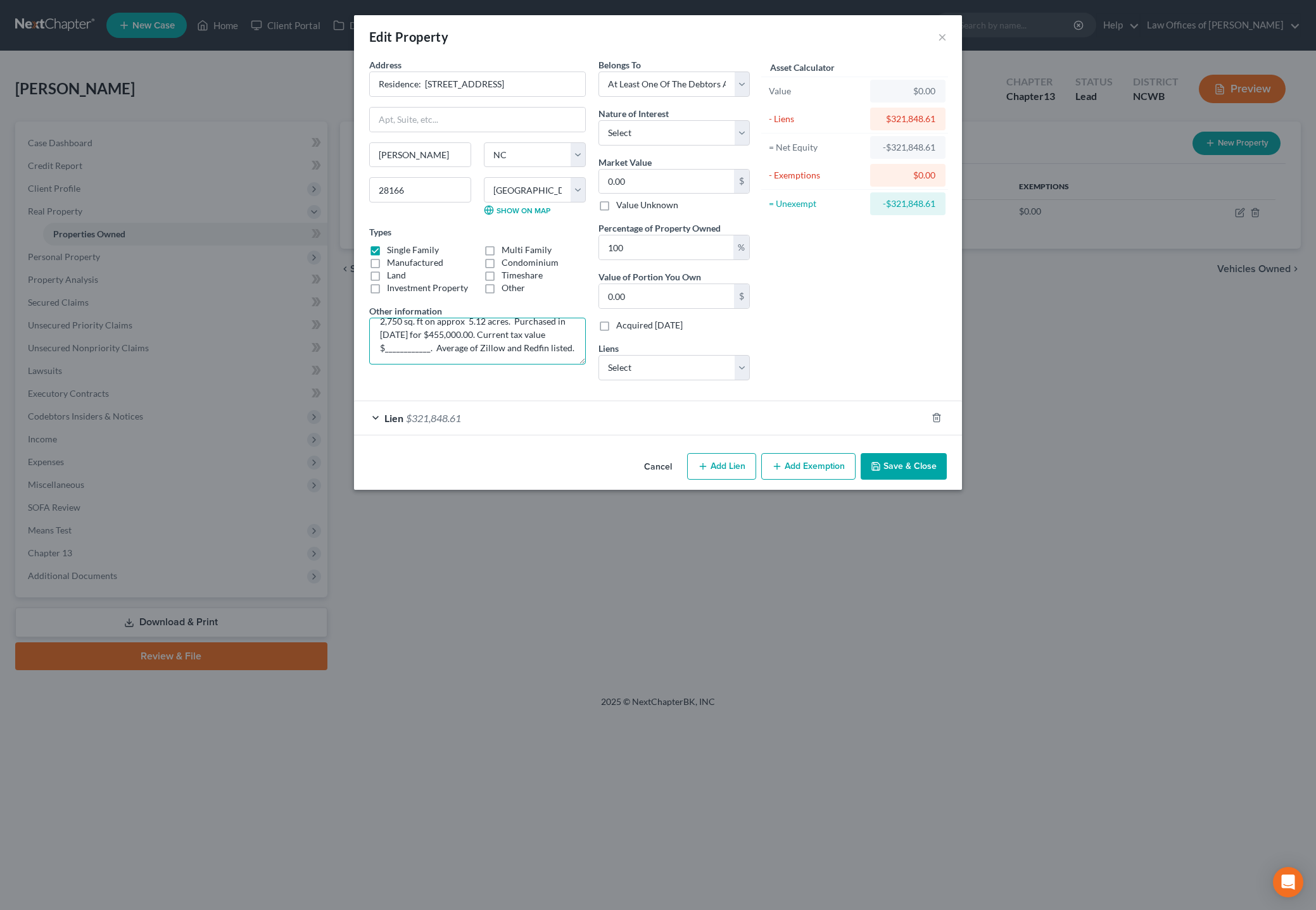
click at [388, 332] on textarea "Residence consisting of a 4 br, 3 ba home with 2,750 sq. ft on approx 5.12 acre…" at bounding box center [477, 341] width 216 height 47
type textarea "Residence consisting of a 4 br, 3 ba home with 2,750 sq. ft on approx 5.12 acre…"
